Goal: Check status

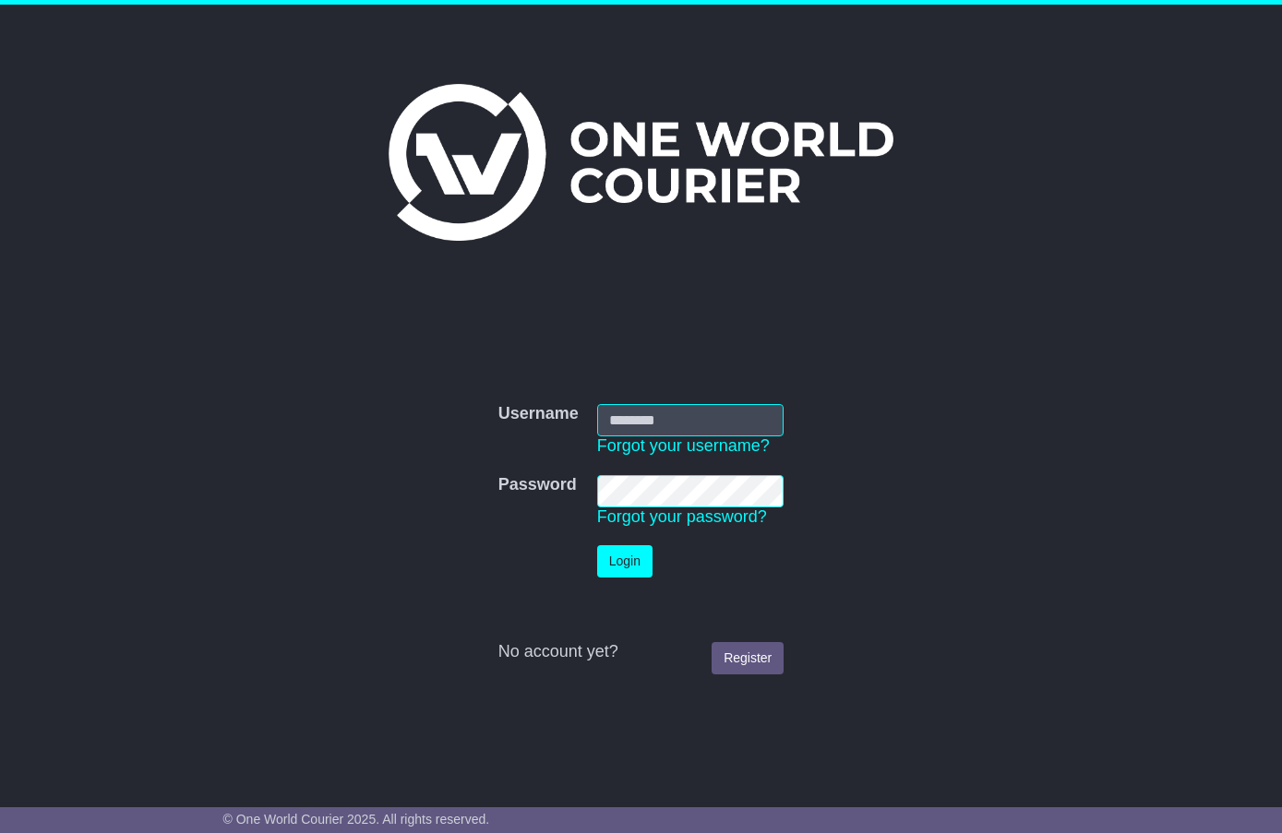
type input "**********"
click at [619, 572] on button "Login" at bounding box center [624, 561] width 55 height 32
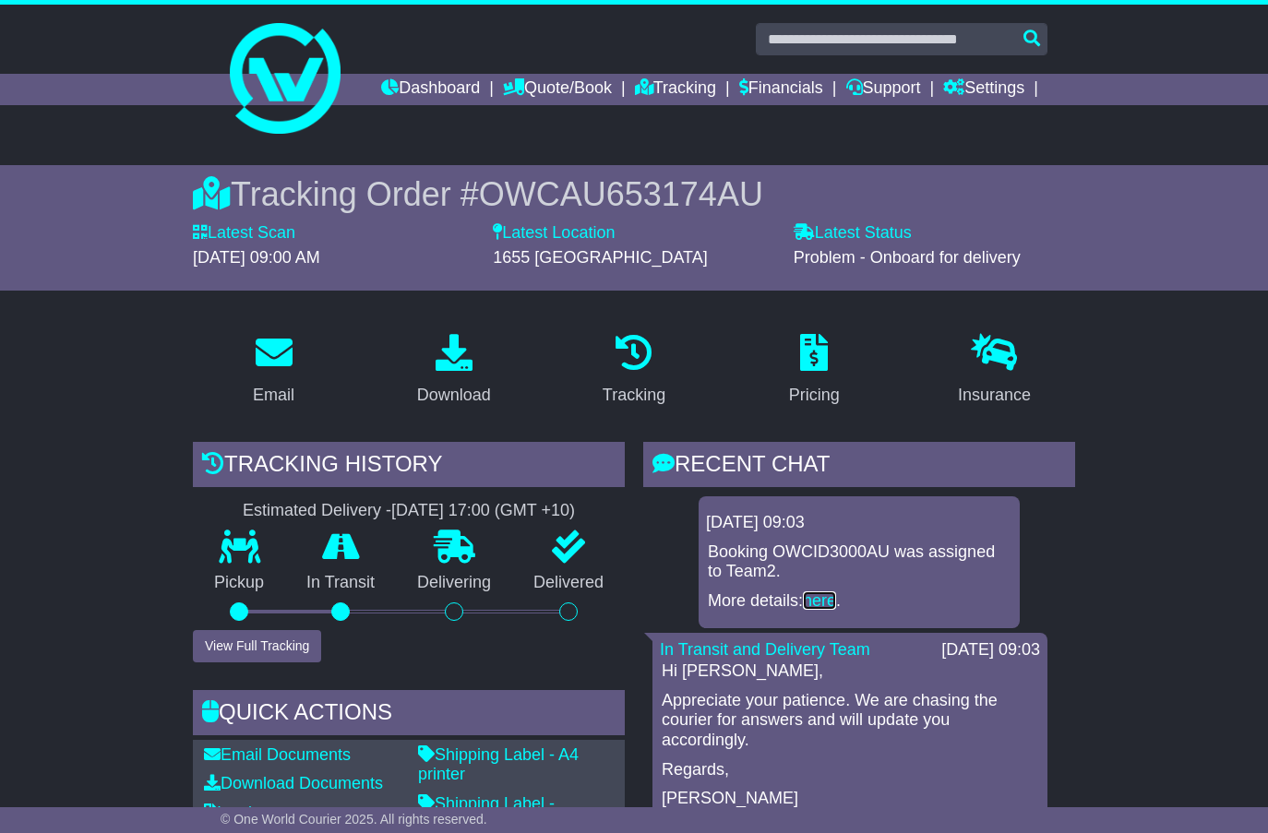
click at [819, 610] on link "here" at bounding box center [819, 601] width 33 height 18
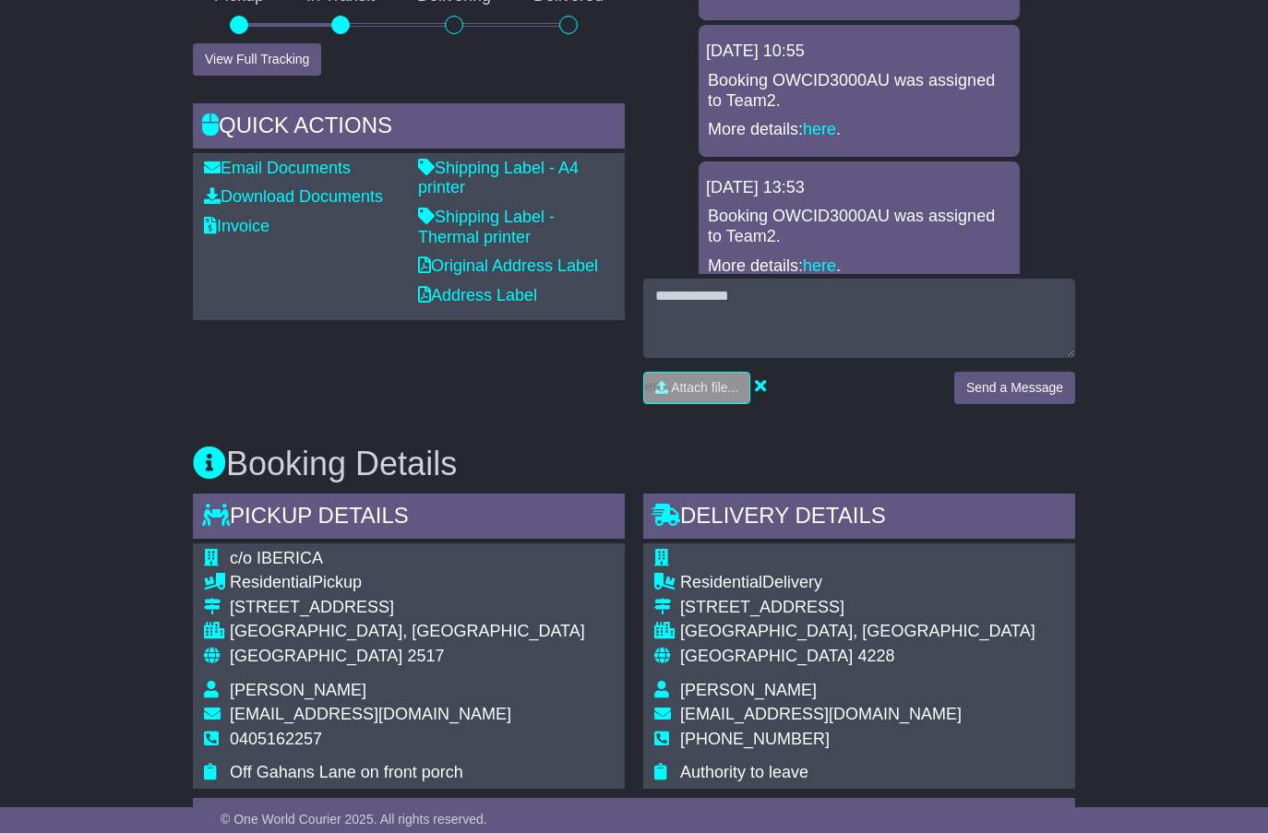
scroll to position [593, 0]
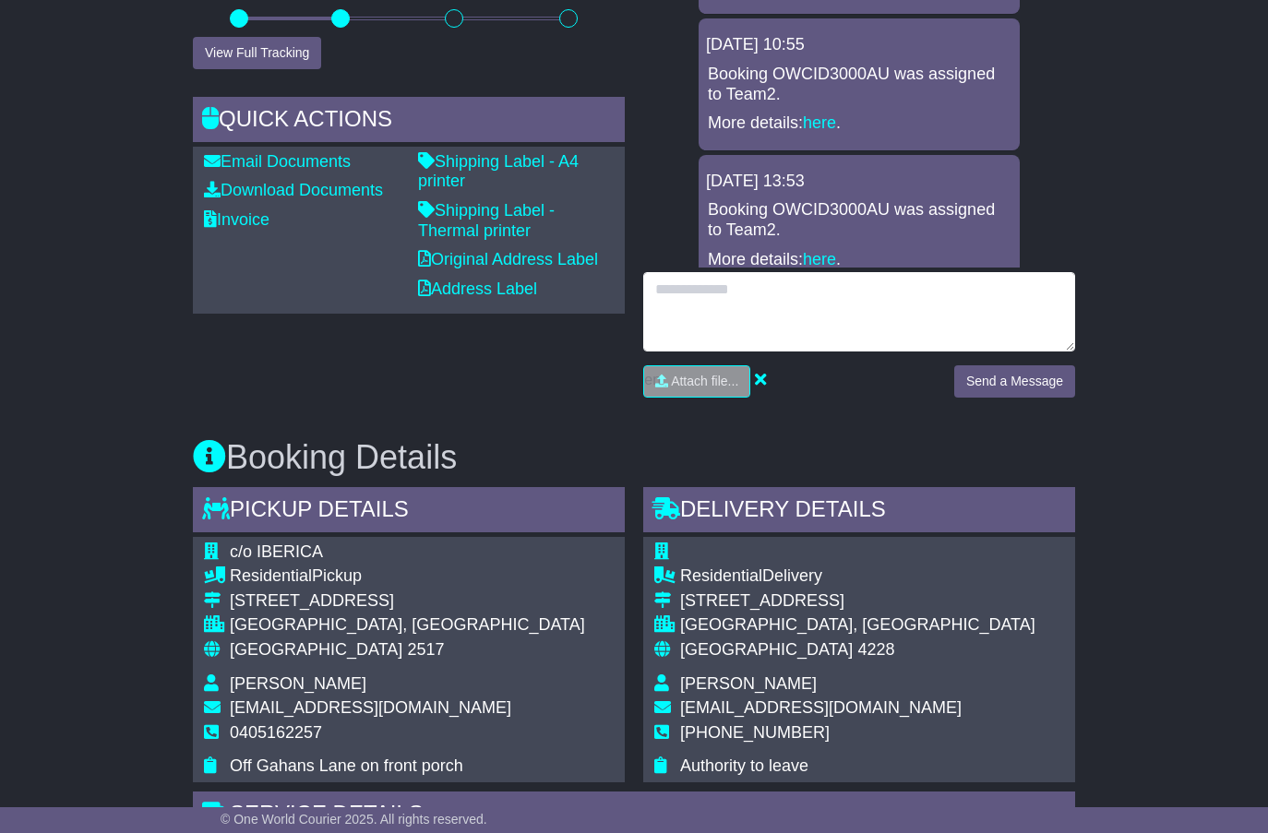
click at [677, 324] on textarea at bounding box center [859, 311] width 432 height 79
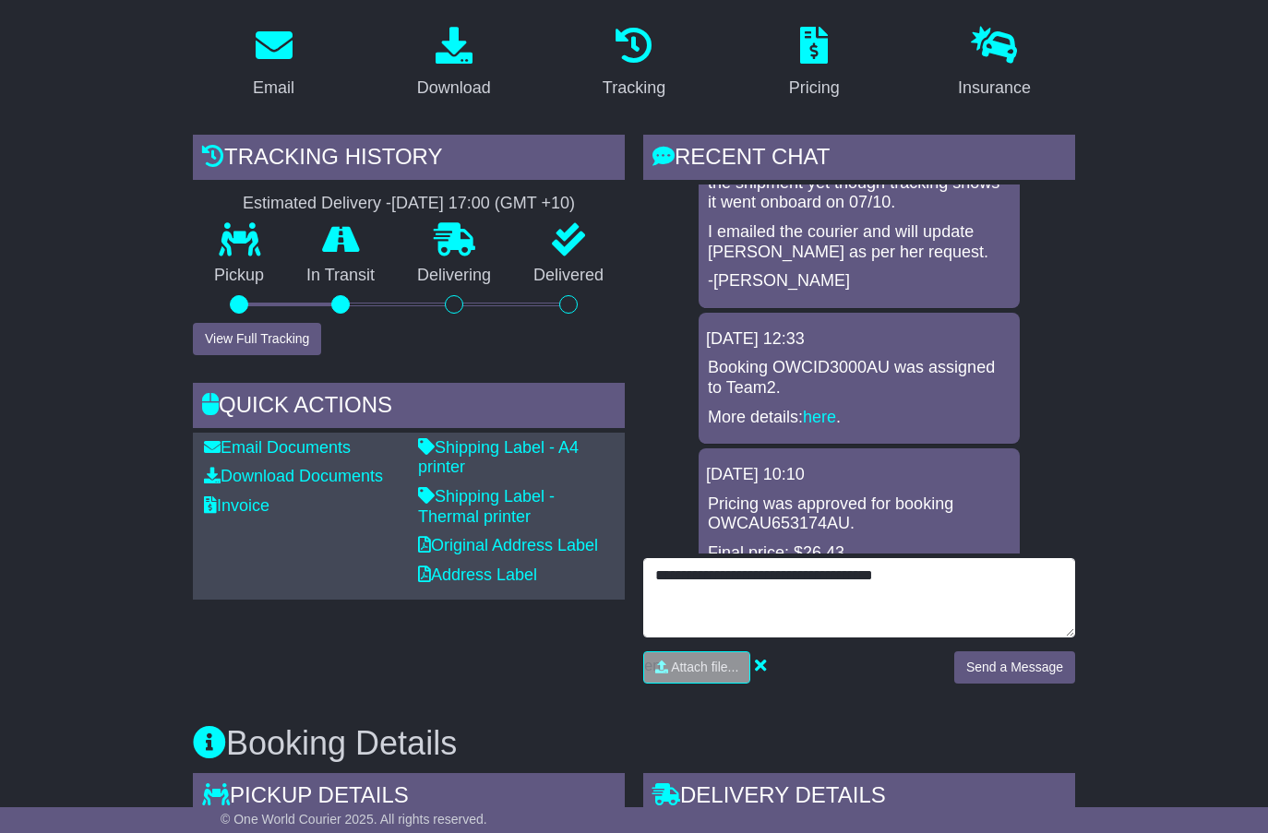
scroll to position [670, 0]
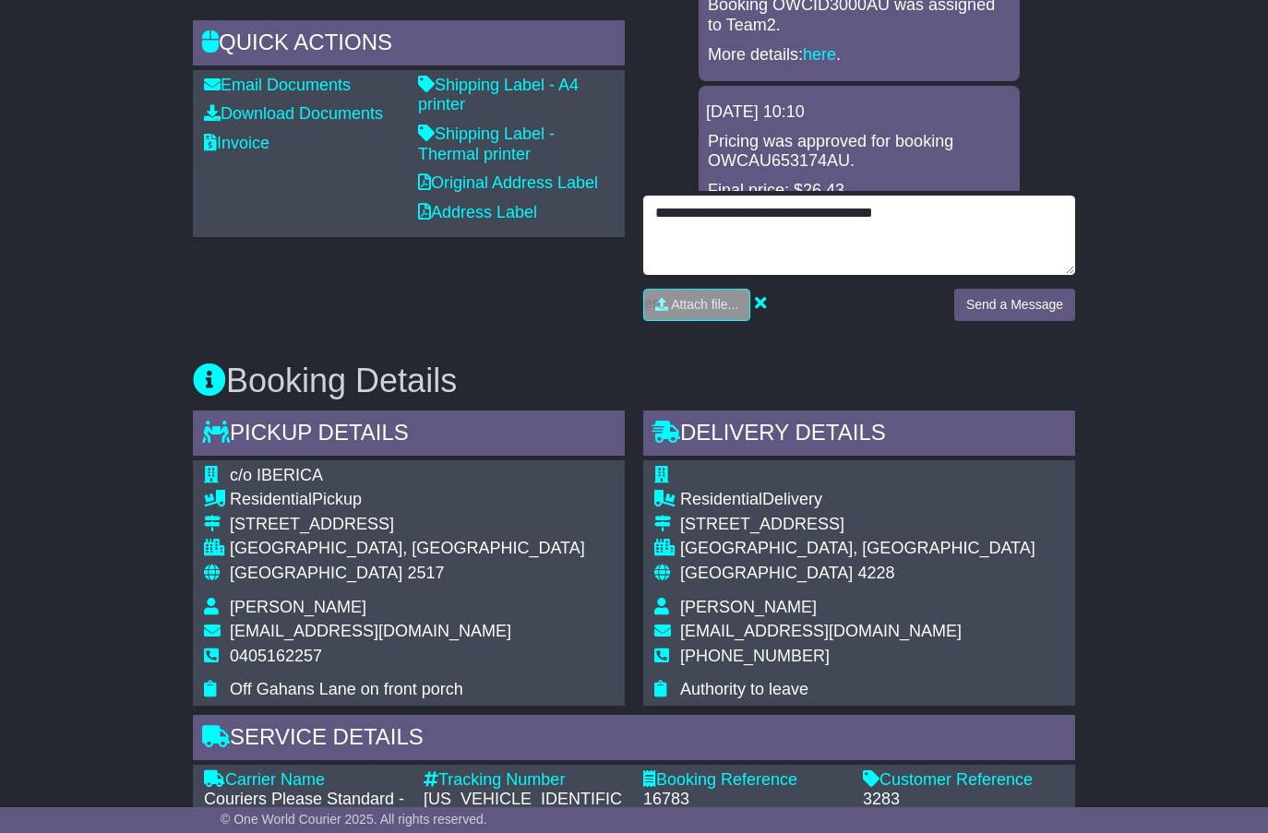
drag, startPoint x: 946, startPoint y: 242, endPoint x: 609, endPoint y: 217, distance: 337.8
click at [609, 217] on div "Email Download Tracking Pricing Insurance" at bounding box center [634, 627] width 901 height 1938
type textarea "*"
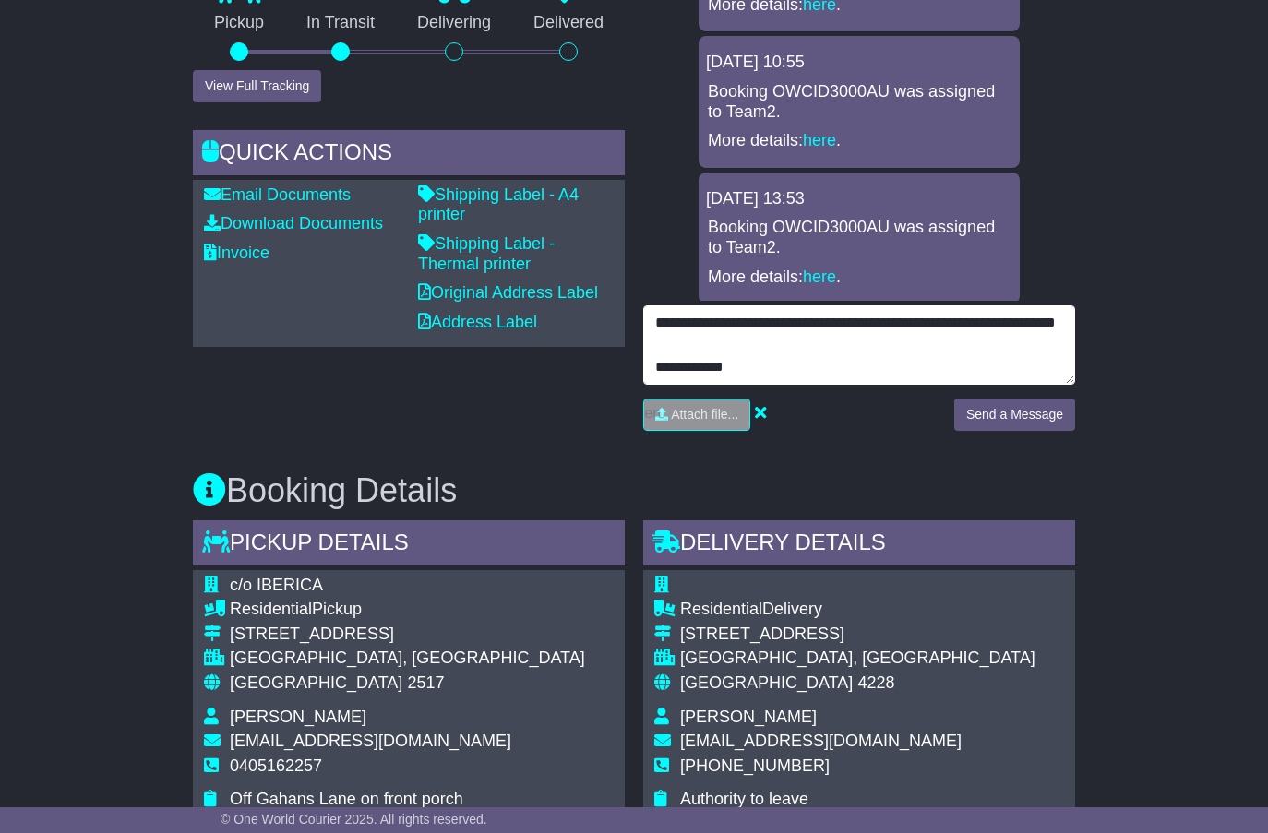
scroll to position [58, 0]
type textarea "**********"
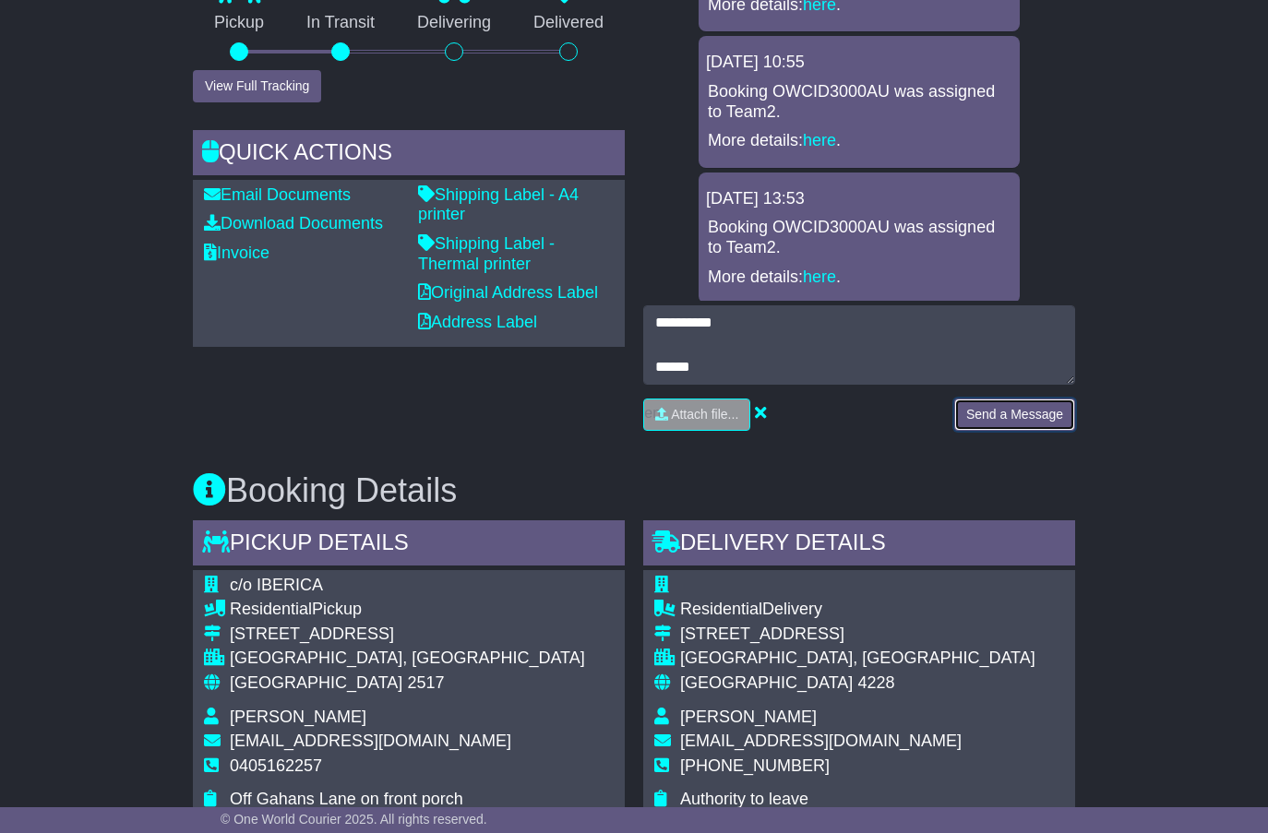
click at [1024, 431] on button "Send a Message" at bounding box center [1014, 415] width 121 height 32
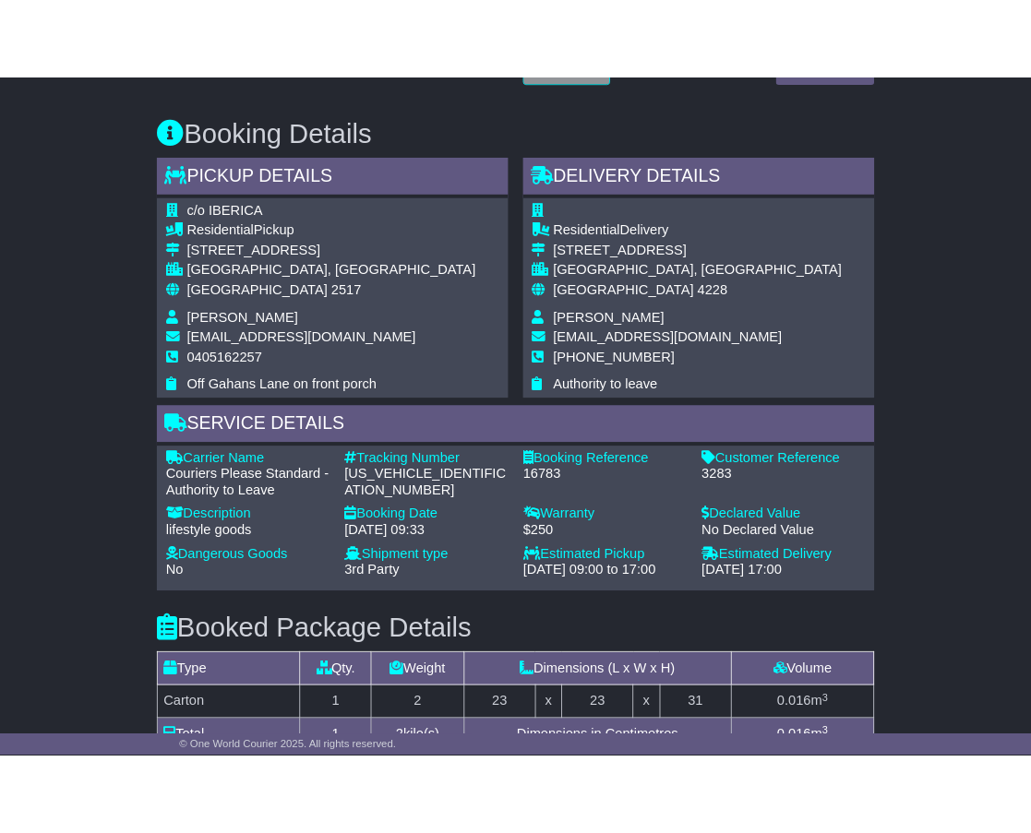
scroll to position [990, 0]
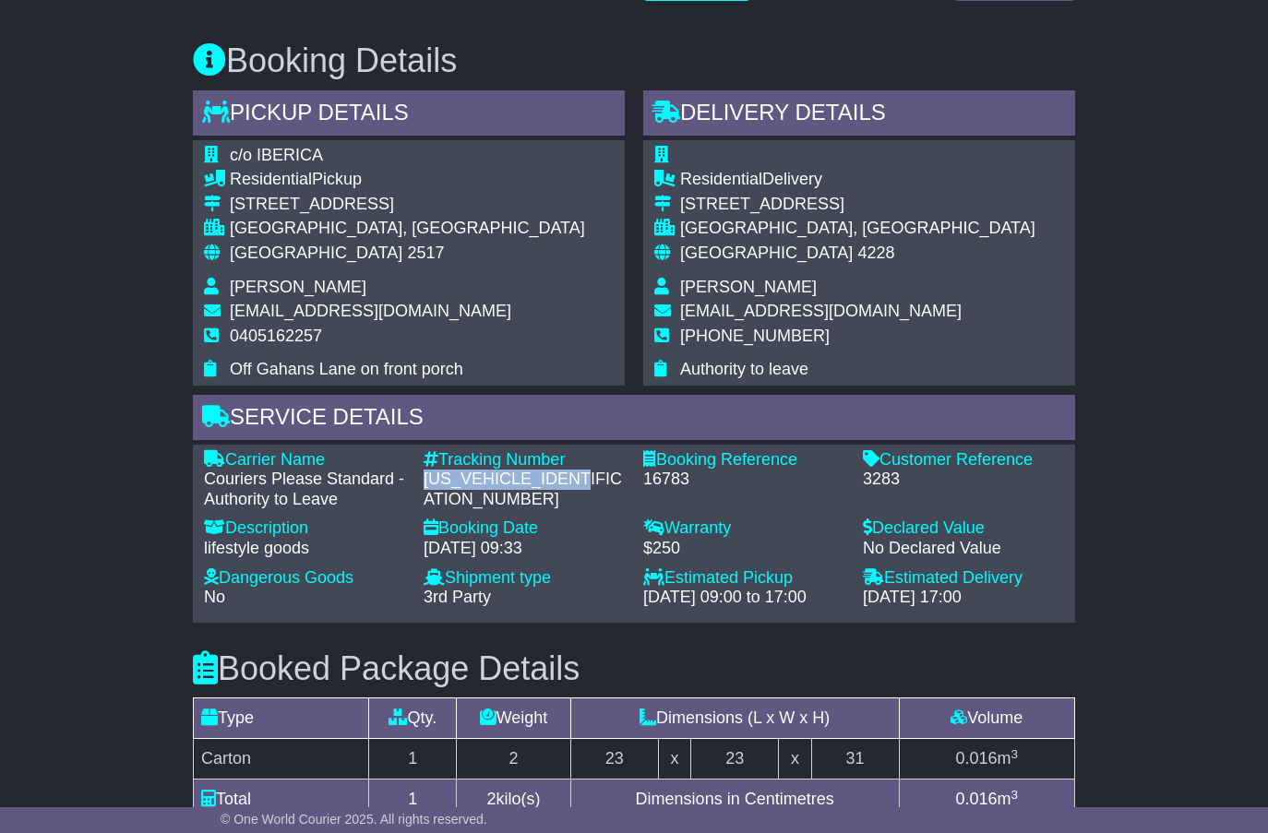
drag, startPoint x: 600, startPoint y: 509, endPoint x: 428, endPoint y: 509, distance: 171.7
click at [428, 509] on div "[US_VEHICLE_IDENTIFICATION_NUMBER]" at bounding box center [524, 490] width 201 height 40
copy div "[US_VEHICLE_IDENTIFICATION_NUMBER]"
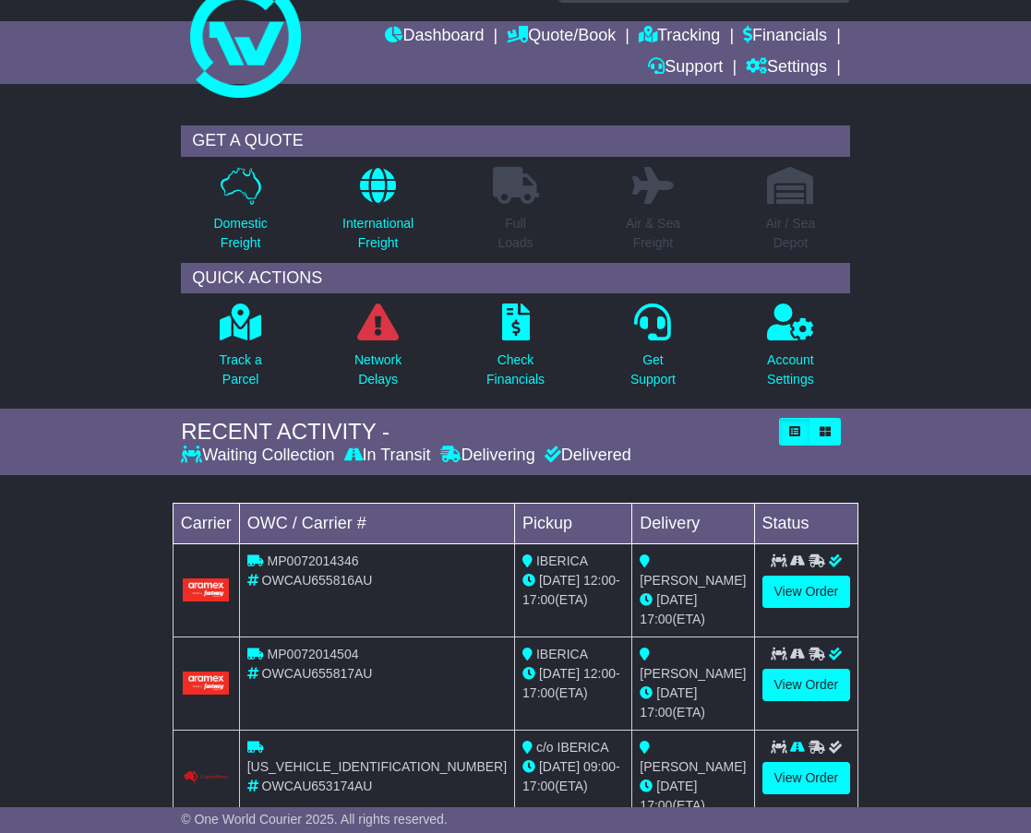
scroll to position [127, 0]
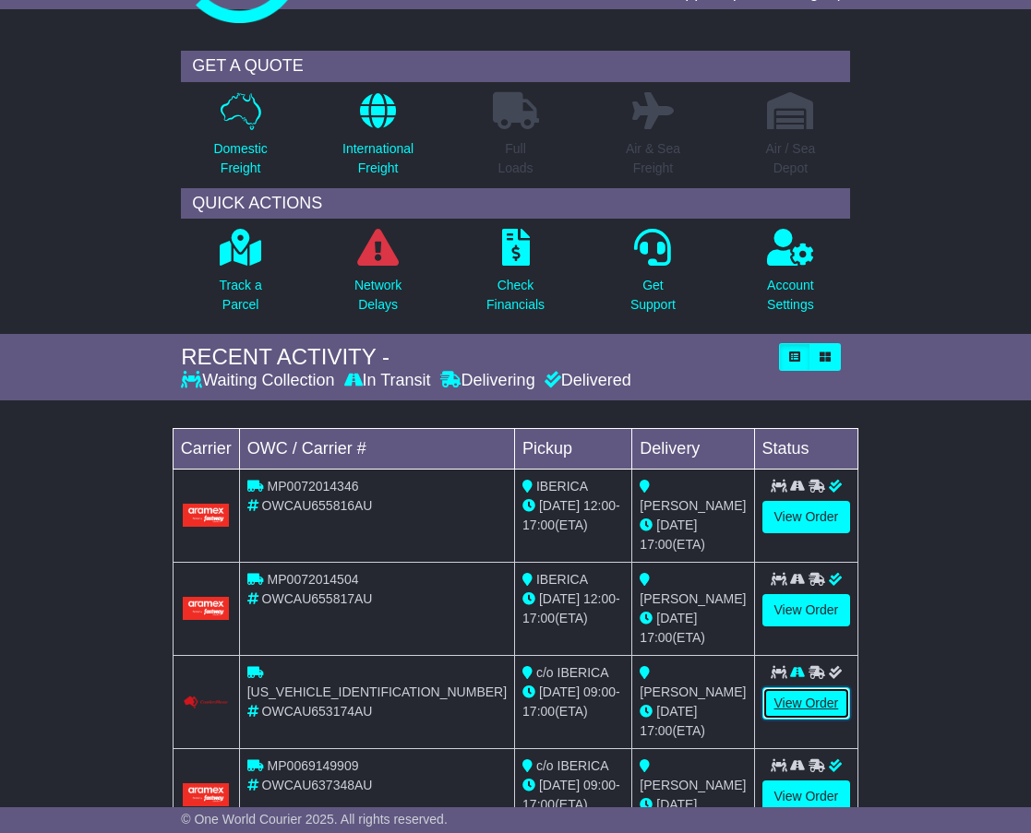
click at [801, 688] on link "View Order" at bounding box center [806, 704] width 89 height 32
